Goal: Find specific page/section: Find specific page/section

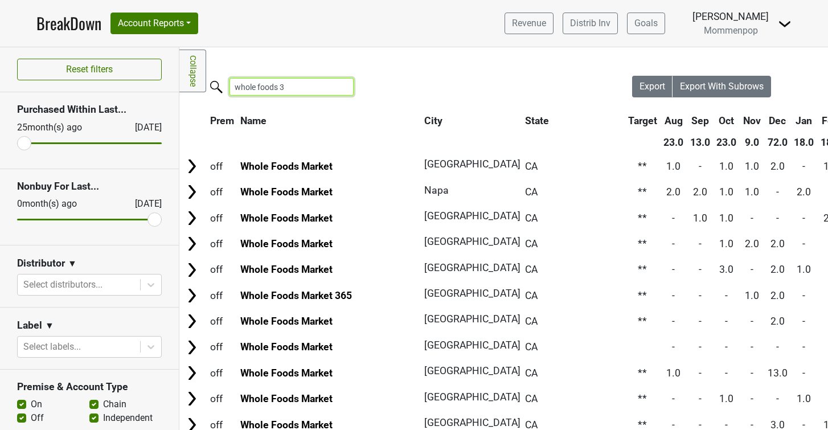
click at [272, 91] on input "whole foods 3" at bounding box center [291, 87] width 124 height 18
drag, startPoint x: 289, startPoint y: 85, endPoint x: 277, endPoint y: 85, distance: 11.4
click at [277, 85] on input "whole foods 3" at bounding box center [291, 87] width 124 height 18
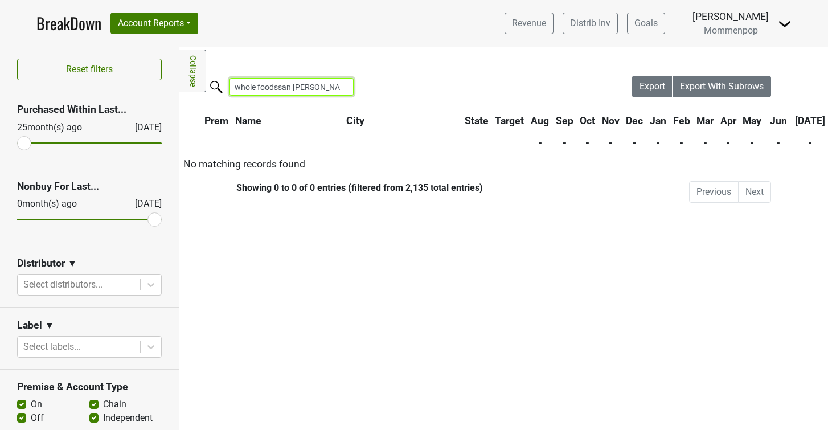
click at [277, 83] on input "whole foodssan ramon" at bounding box center [291, 87] width 124 height 18
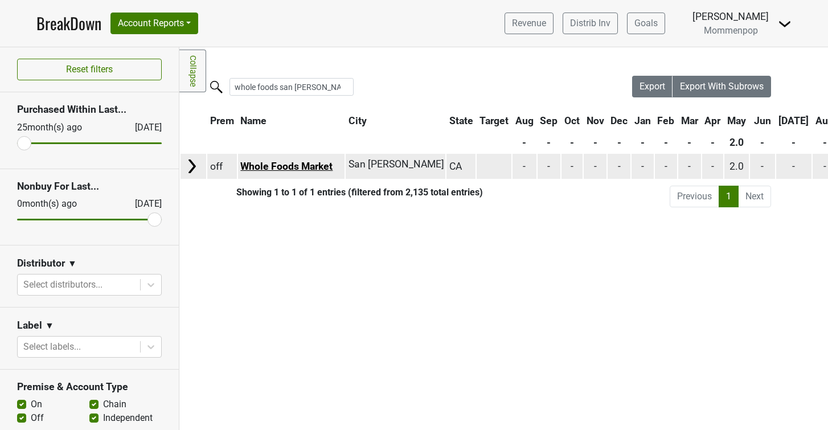
click at [311, 167] on link "Whole Foods Market" at bounding box center [286, 166] width 92 height 11
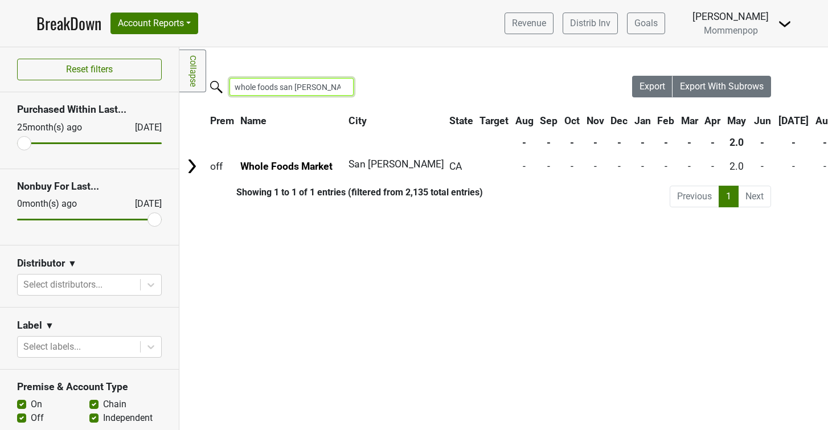
drag, startPoint x: 321, startPoint y: 87, endPoint x: 281, endPoint y: 87, distance: 39.9
click at [281, 87] on input "whole foods san ramon" at bounding box center [291, 87] width 124 height 18
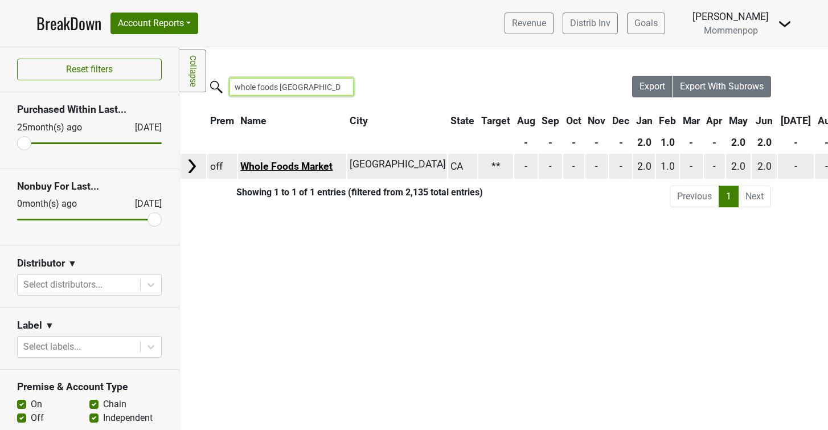
type input "whole foods roseville"
click at [309, 166] on link "Whole Foods Market" at bounding box center [286, 166] width 92 height 11
click at [315, 168] on link "Whole Foods Market" at bounding box center [286, 166] width 92 height 11
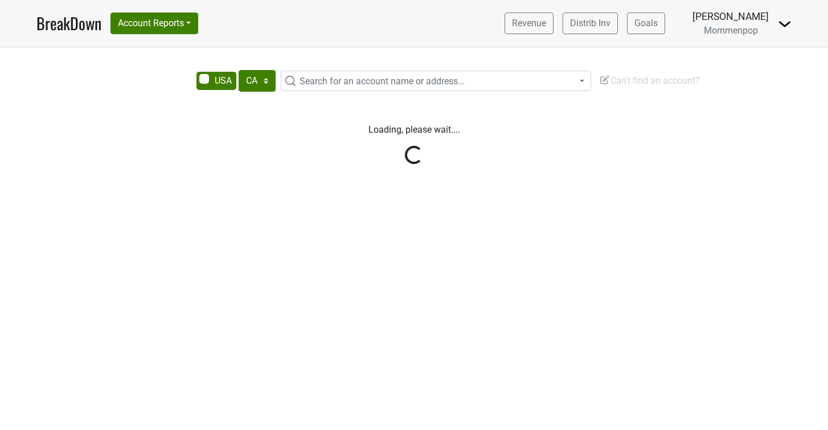
select select "CA"
